Goal: Task Accomplishment & Management: Manage account settings

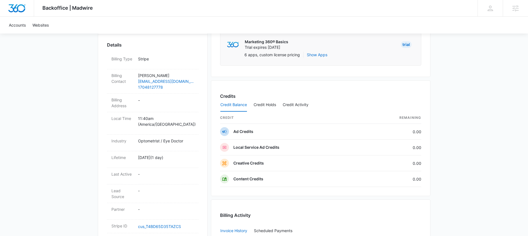
scroll to position [141, 0]
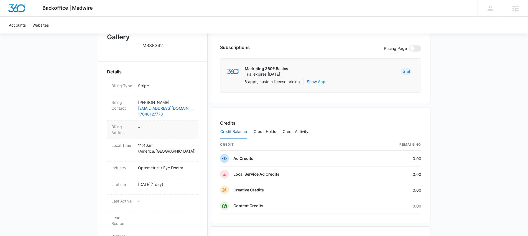
click at [148, 127] on dd "-" at bounding box center [166, 130] width 56 height 12
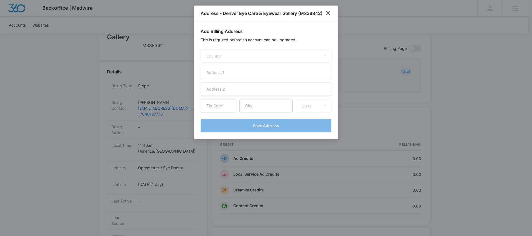
select select "US"
click at [233, 69] on input "text" at bounding box center [266, 72] width 131 height 13
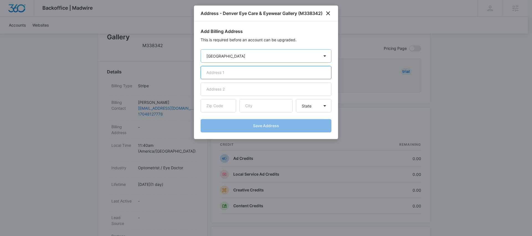
paste input "[STREET_ADDRESS]"
type input "[STREET_ADDRESS]"
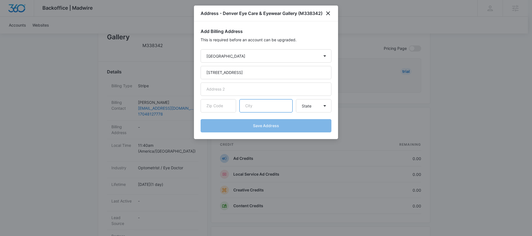
click at [252, 105] on input "text" at bounding box center [265, 105] width 53 height 13
paste input "[GEOGRAPHIC_DATA]"
type input "[GEOGRAPHIC_DATA]"
click at [213, 107] on input "text" at bounding box center [218, 105] width 35 height 13
paste input "28037"
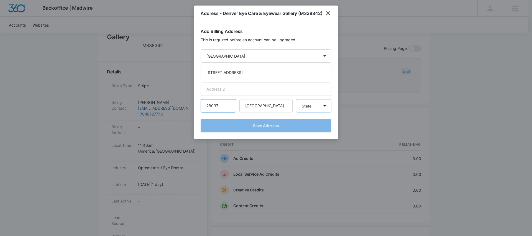
type input "28037"
click at [312, 109] on select "State Alaska Alabama Arkansas American Samoa Arizona California Colorado Connec…" at bounding box center [313, 105] width 35 height 13
select select "NC"
click at [296, 99] on select "State Alaska Alabama Arkansas American Samoa Arizona California Colorado Connec…" at bounding box center [313, 105] width 35 height 13
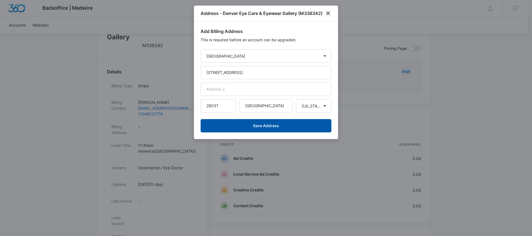
click at [276, 123] on button "Save Address" at bounding box center [266, 125] width 131 height 13
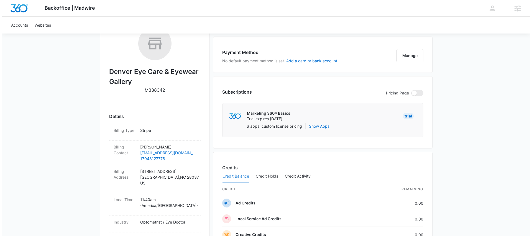
scroll to position [56, 0]
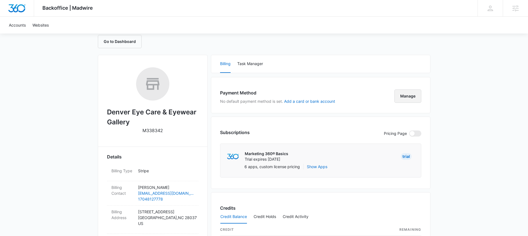
click at [406, 96] on button "Manage" at bounding box center [407, 95] width 27 height 13
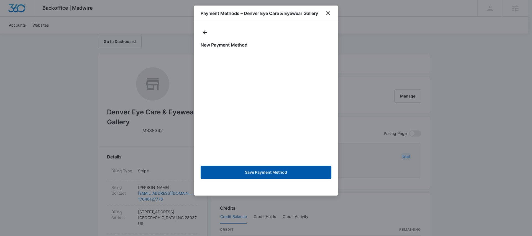
click at [237, 173] on button "Save Payment Method" at bounding box center [266, 172] width 131 height 13
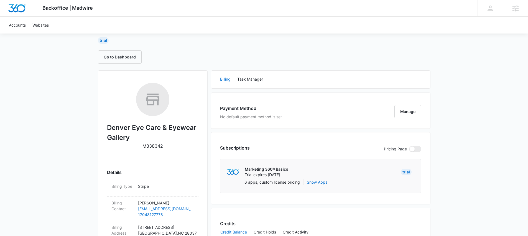
scroll to position [4, 0]
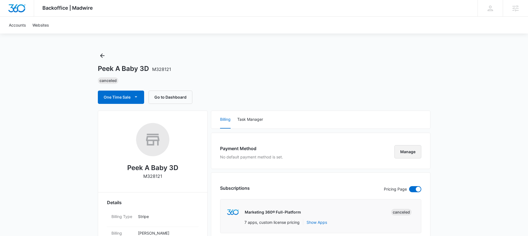
click at [409, 153] on button "Manage" at bounding box center [407, 151] width 27 height 13
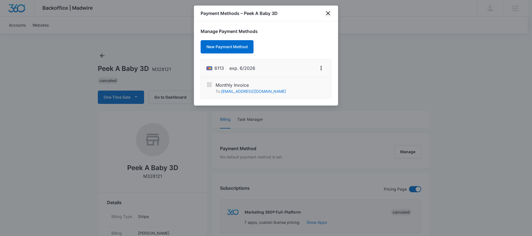
click at [329, 15] on icon "close" at bounding box center [328, 13] width 7 height 7
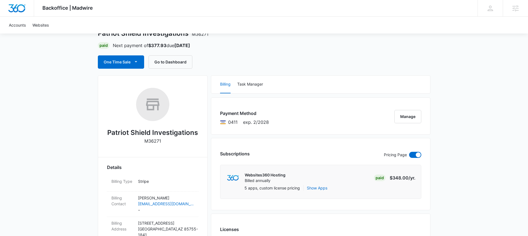
scroll to position [224, 0]
